Goal: Information Seeking & Learning: Find specific page/section

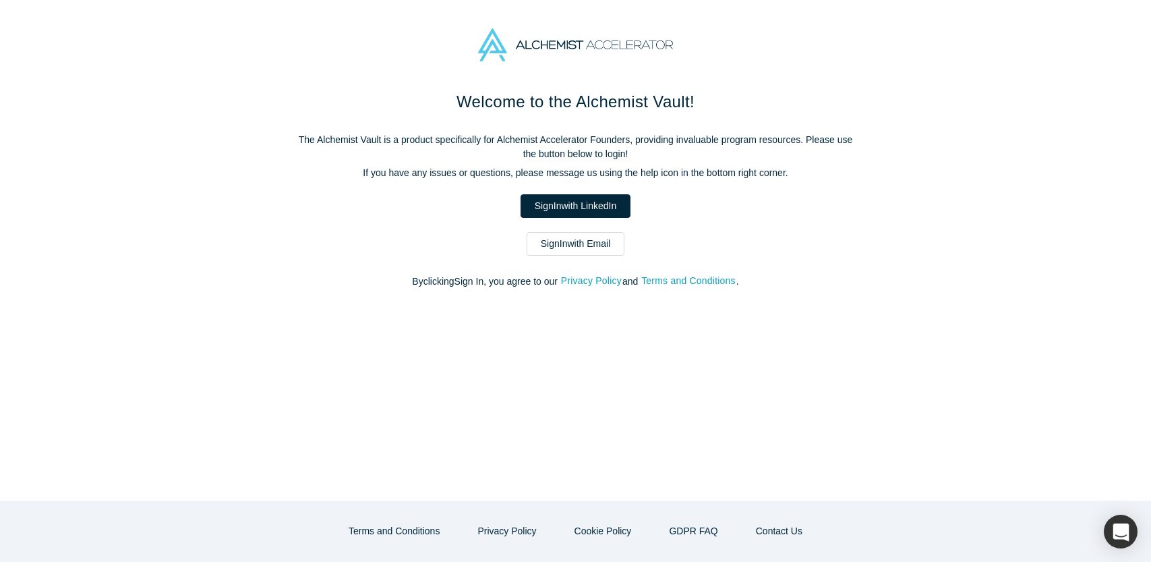
click at [577, 202] on link "Sign In with LinkedIn" at bounding box center [576, 206] width 110 height 24
click at [604, 241] on link "Sign In with Email" at bounding box center [576, 244] width 98 height 24
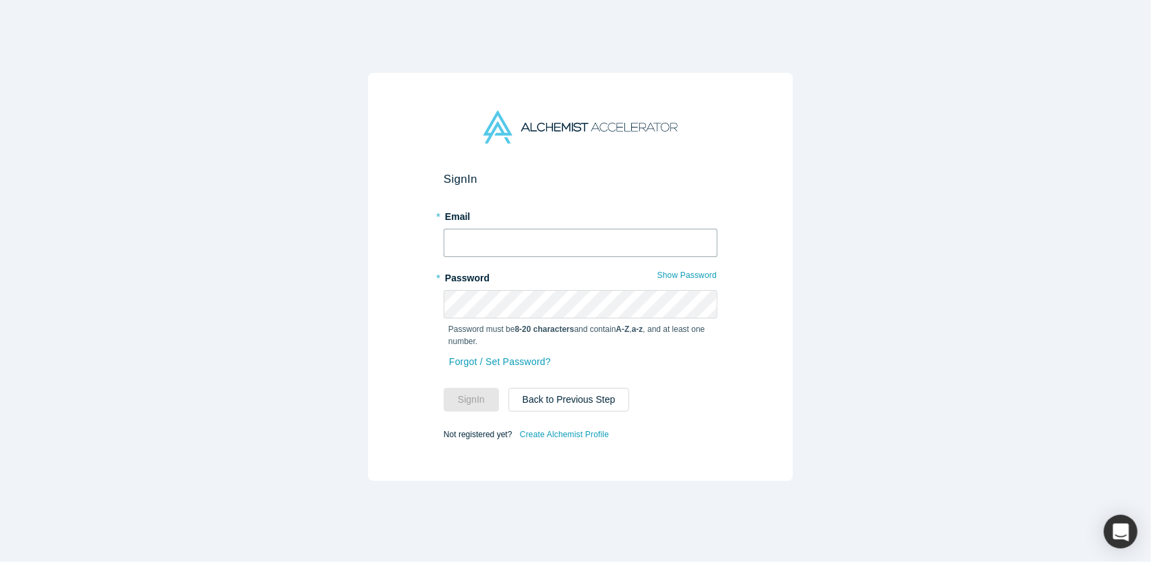
click at [526, 235] on input "text" at bounding box center [581, 243] width 274 height 28
type input "[EMAIL_ADDRESS][DOMAIN_NAME]"
click at [465, 394] on button "Sign In" at bounding box center [471, 400] width 55 height 24
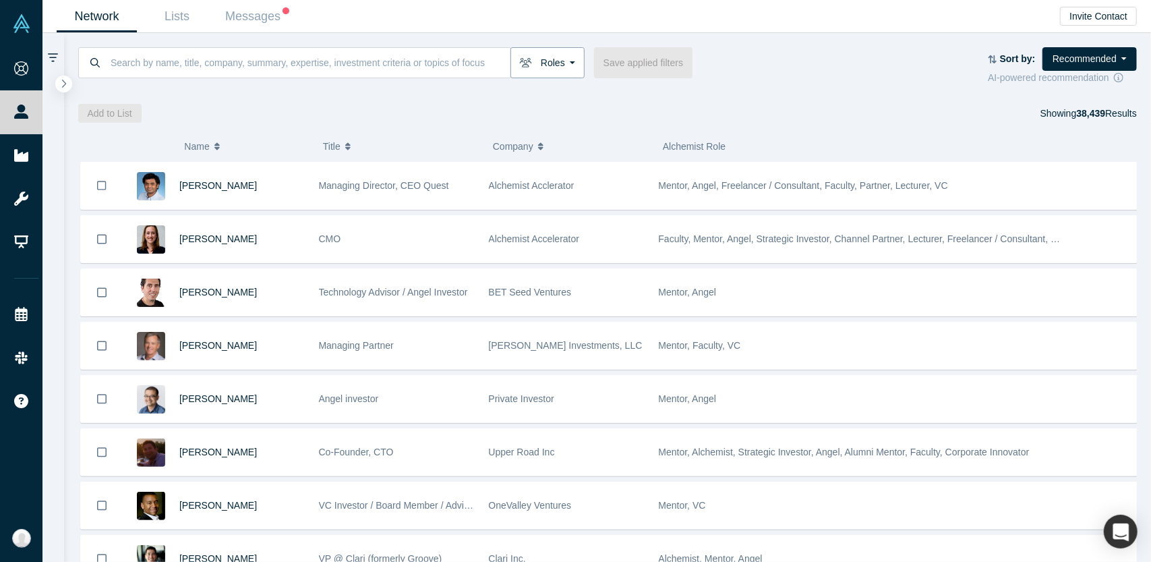
click at [573, 65] on button "Roles" at bounding box center [547, 62] width 74 height 31
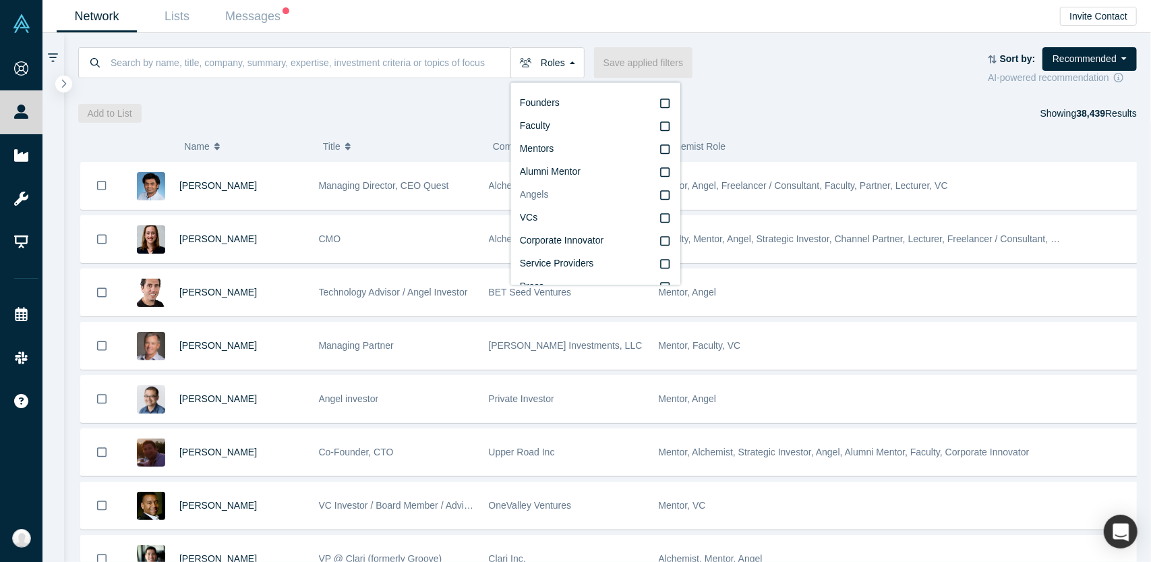
click at [660, 194] on icon at bounding box center [664, 194] width 9 height 11
click at [0, 0] on input "Angels" at bounding box center [0, 0] width 0 height 0
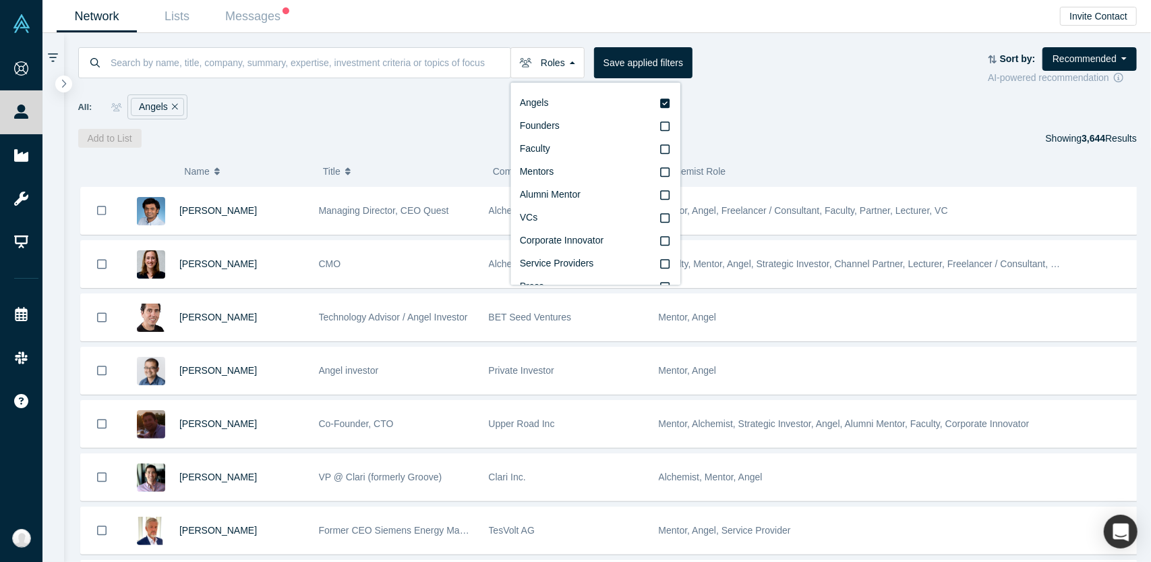
click at [743, 30] on div "Network Lists Messages Invite Contact" at bounding box center [596, 16] width 1109 height 33
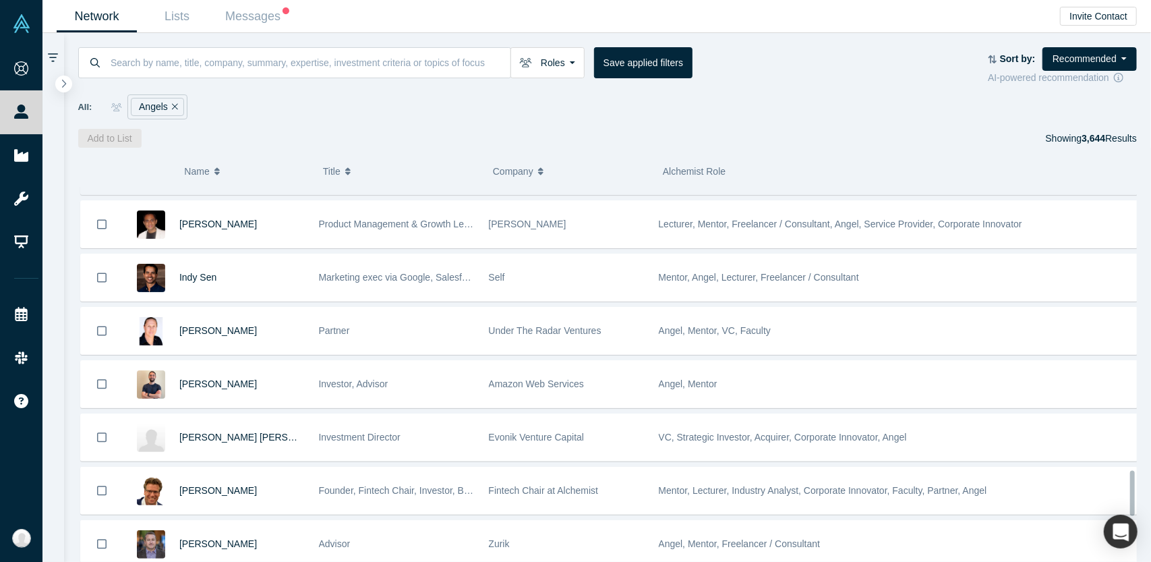
scroll to position [2635, 0]
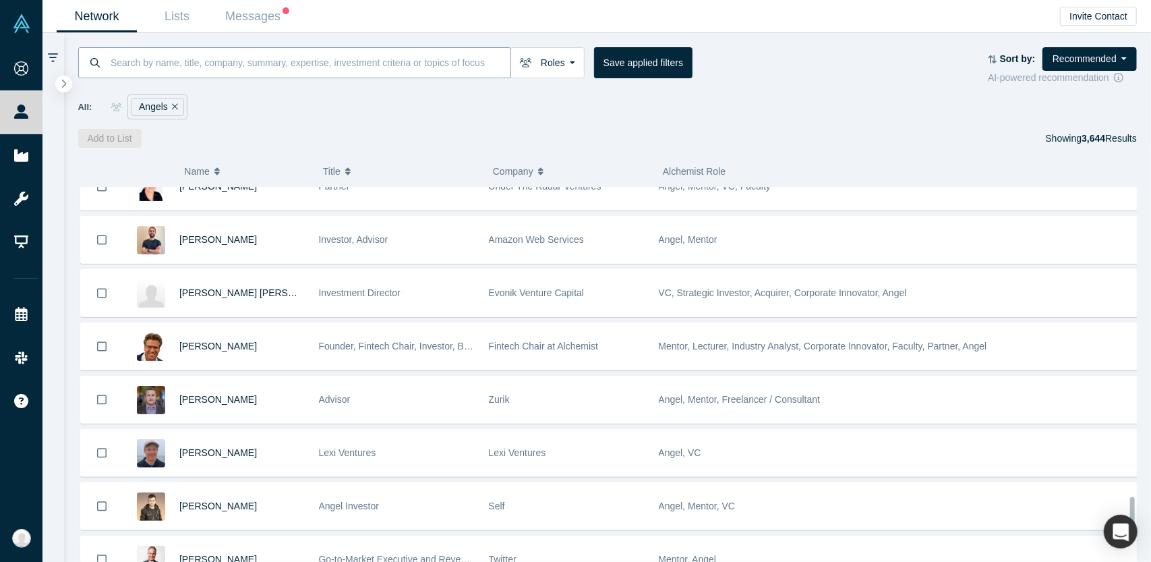
click at [356, 69] on input at bounding box center [309, 63] width 401 height 32
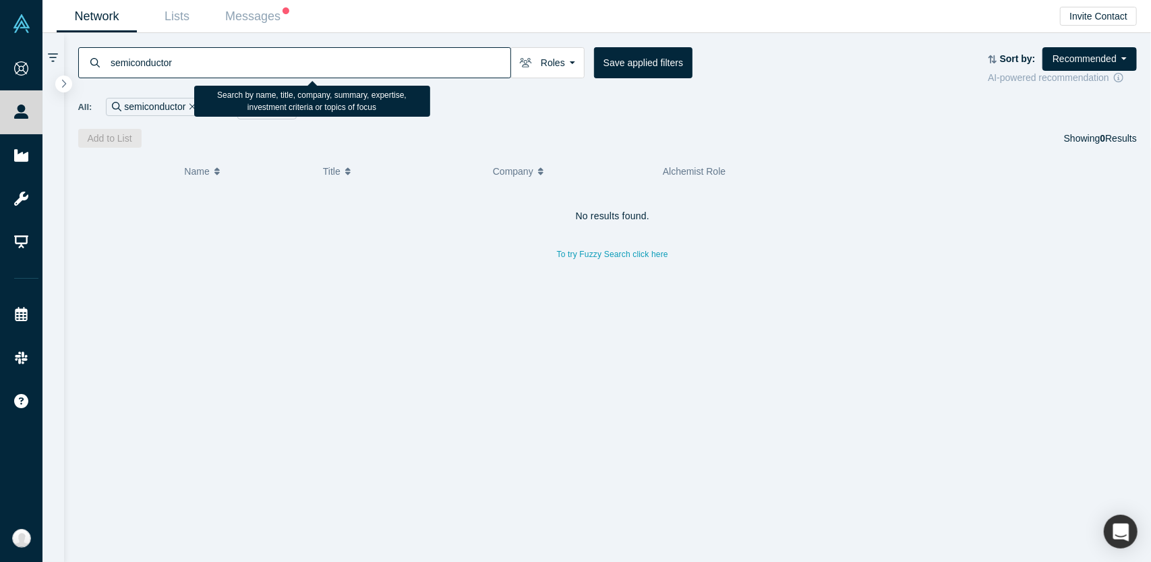
type input "semiconductor"
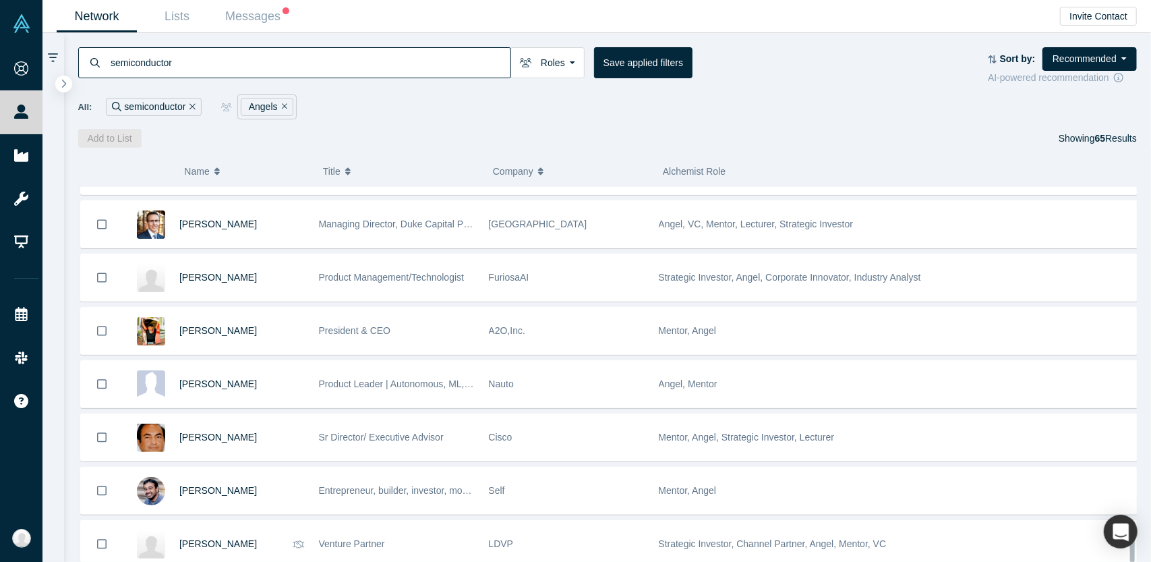
scroll to position [3088, 0]
